Goal: Information Seeking & Learning: Learn about a topic

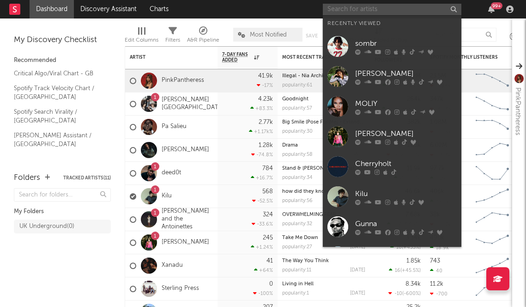
click at [355, 9] on input "text" at bounding box center [392, 10] width 139 height 12
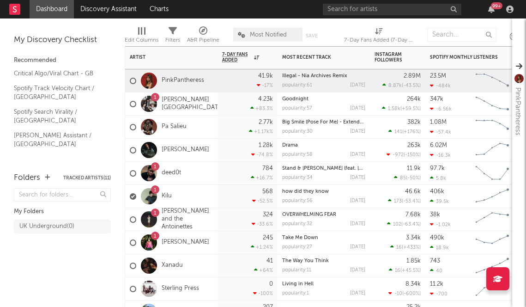
click at [185, 189] on div "1 Kilu" at bounding box center [171, 196] width 92 height 23
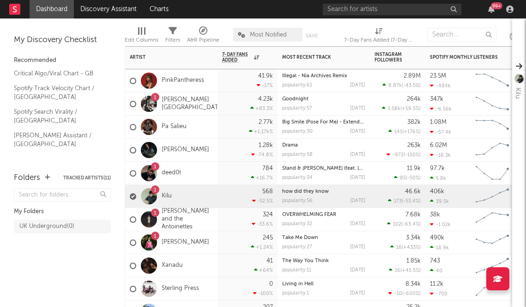
click at [213, 173] on div "1 deed0t" at bounding box center [171, 173] width 92 height 23
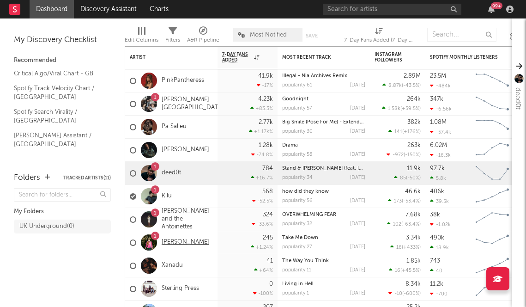
click at [204, 238] on link "[PERSON_NAME]" at bounding box center [186, 242] width 48 height 8
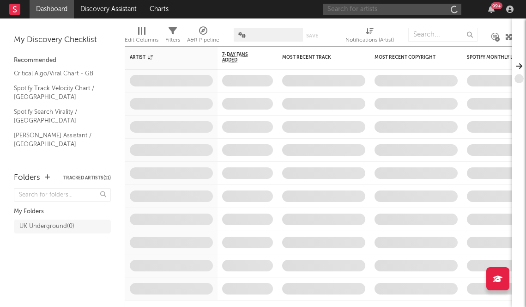
click at [371, 8] on input "text" at bounding box center [392, 10] width 139 height 12
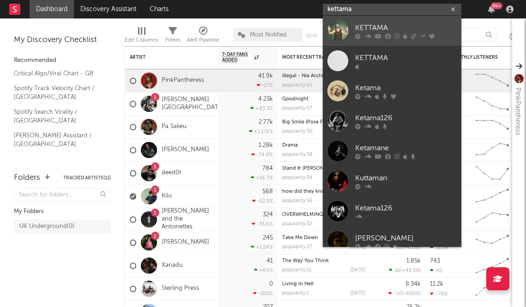
type input "kettama"
click at [370, 23] on div "KETTAMA" at bounding box center [406, 27] width 102 height 11
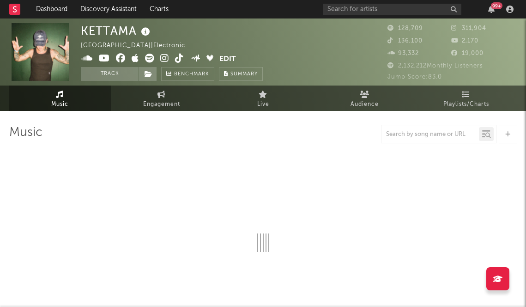
select select "6m"
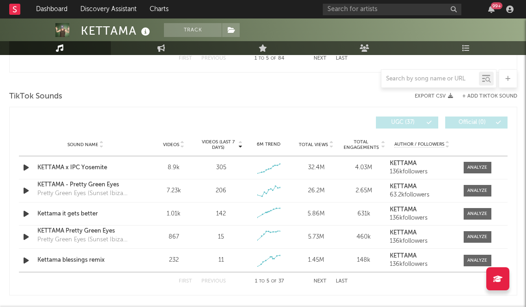
scroll to position [611, 0]
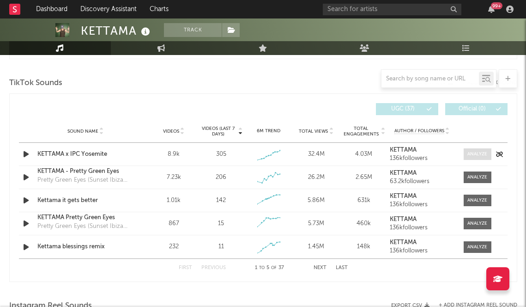
click at [481, 153] on div at bounding box center [478, 154] width 20 height 7
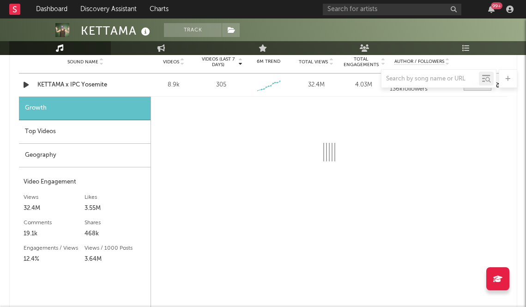
scroll to position [680, 0]
select select "6m"
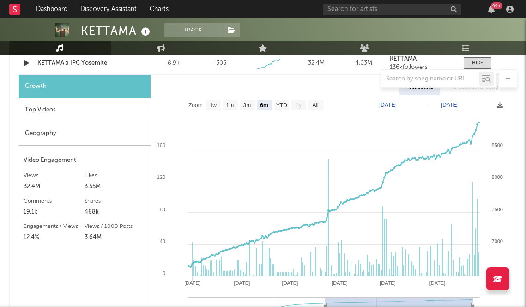
scroll to position [702, 0]
click at [122, 103] on div "Top Videos" at bounding box center [85, 110] width 132 height 24
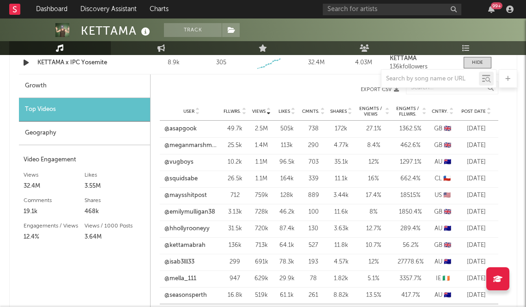
click at [481, 113] on span "Post Date" at bounding box center [474, 112] width 24 height 6
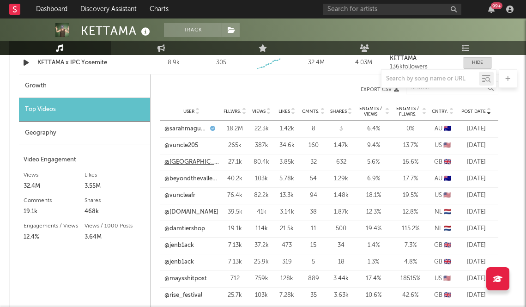
click at [186, 162] on link "@melbourne_lines" at bounding box center [191, 162] width 55 height 9
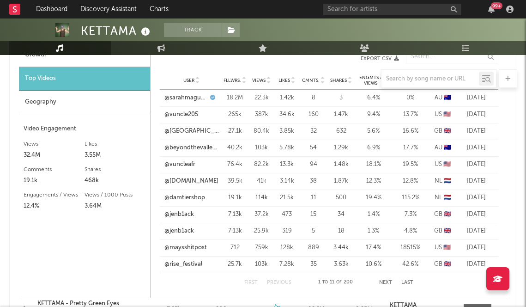
scroll to position [735, 0]
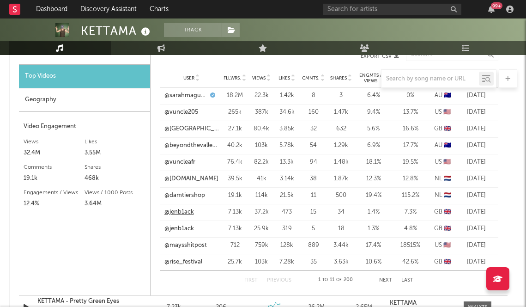
click at [191, 210] on link "@jenb1ack" at bounding box center [179, 211] width 30 height 9
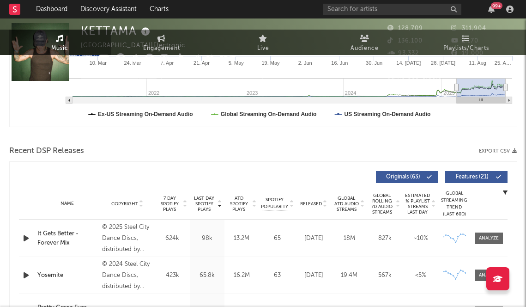
scroll to position [0, 0]
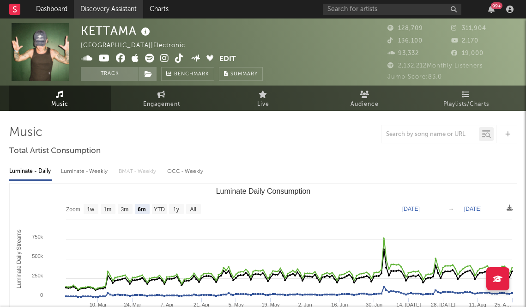
click at [107, 7] on link "Discovery Assistant" at bounding box center [108, 9] width 69 height 18
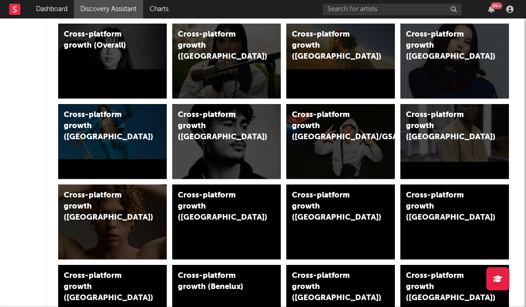
scroll to position [94, 0]
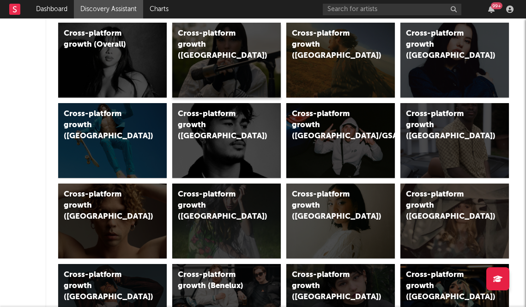
click at [265, 63] on div "Cross-platform growth (UK)" at bounding box center [226, 60] width 109 height 75
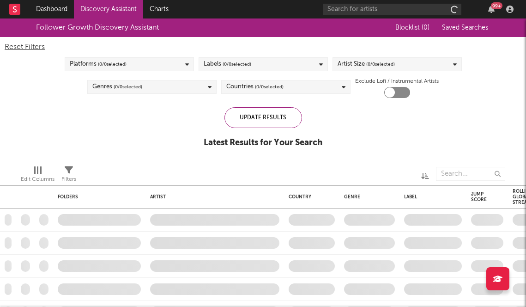
checkbox input "true"
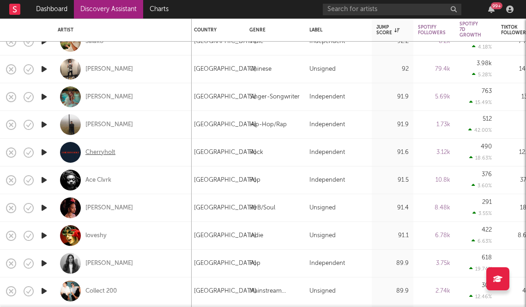
click at [104, 152] on div "Cherryholt" at bounding box center [100, 152] width 30 height 8
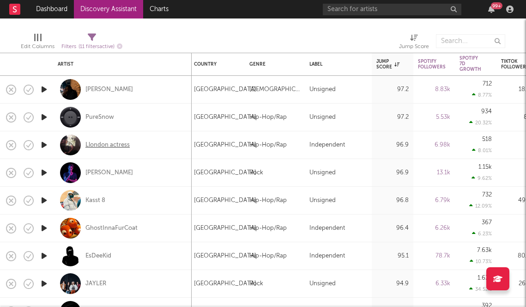
click at [109, 142] on div "Llondon actress" at bounding box center [107, 145] width 44 height 8
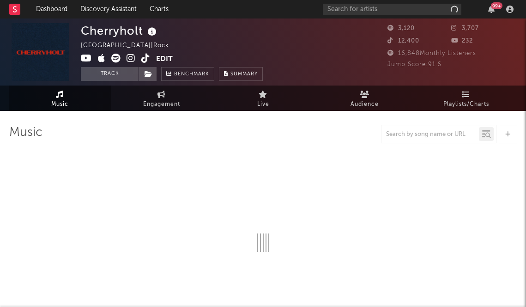
select select "1w"
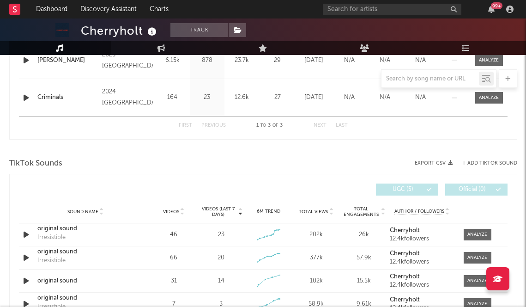
scroll to position [456, 0]
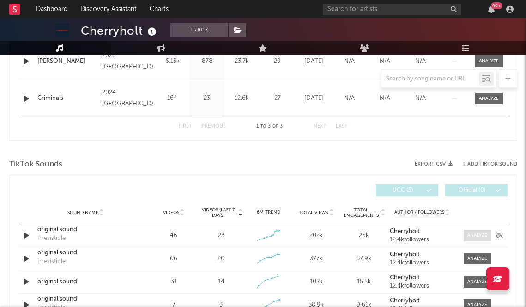
click at [479, 234] on div at bounding box center [478, 235] width 20 height 7
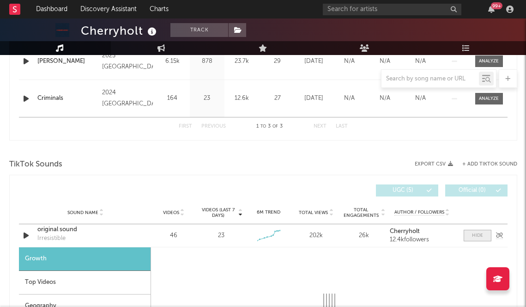
select select "1w"
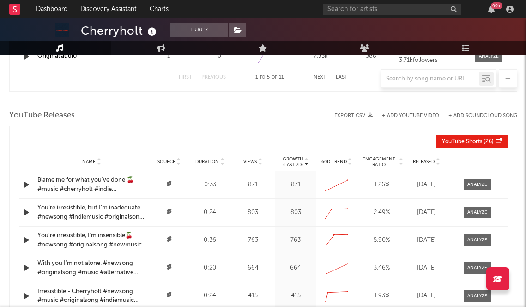
scroll to position [1288, 0]
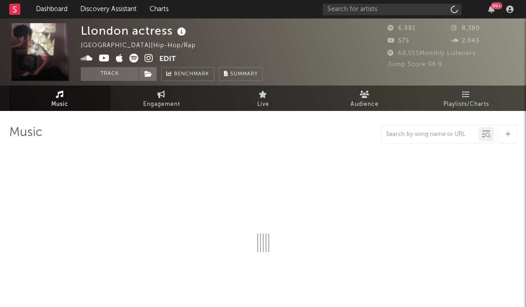
select select "1w"
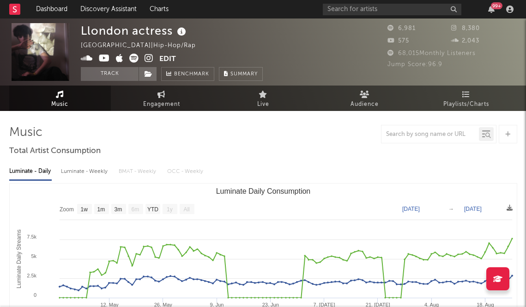
click at [147, 57] on icon at bounding box center [149, 58] width 9 height 9
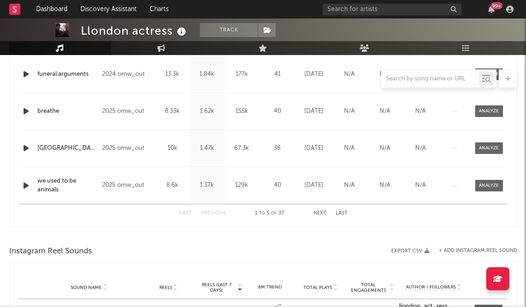
scroll to position [473, 0]
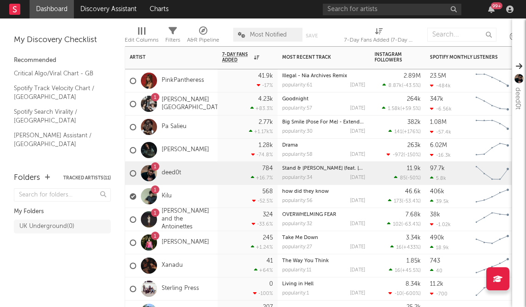
click at [187, 194] on div "1 Kilu" at bounding box center [171, 196] width 92 height 23
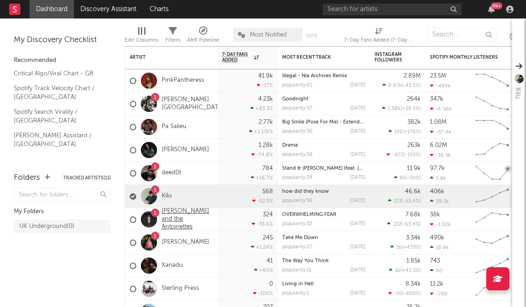
click at [210, 224] on link "[PERSON_NAME] and the Antoinettes" at bounding box center [187, 219] width 51 height 24
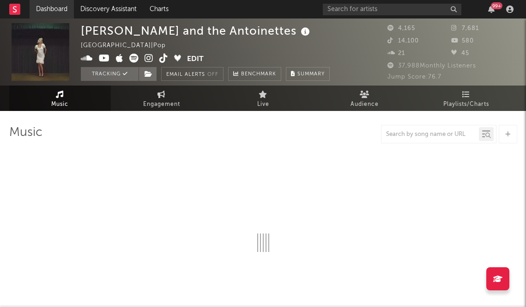
select select "6m"
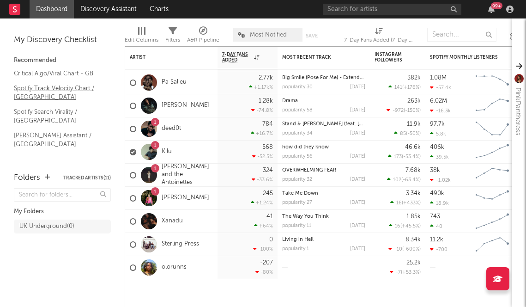
click at [43, 86] on link "Spotify Track Velocity Chart / GB" at bounding box center [58, 92] width 88 height 19
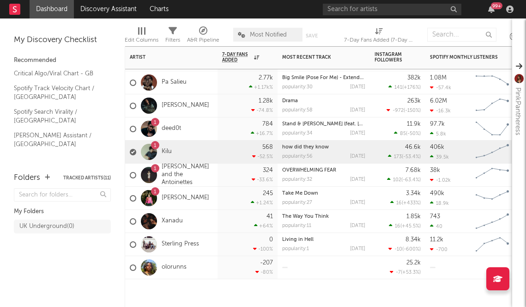
click at [179, 154] on div "1 Kilu" at bounding box center [171, 151] width 92 height 23
click at [215, 123] on div "1 deed0t" at bounding box center [171, 128] width 92 height 23
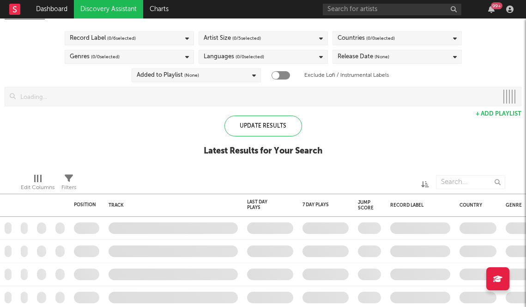
checkbox input "true"
